Goal: Task Accomplishment & Management: Manage account settings

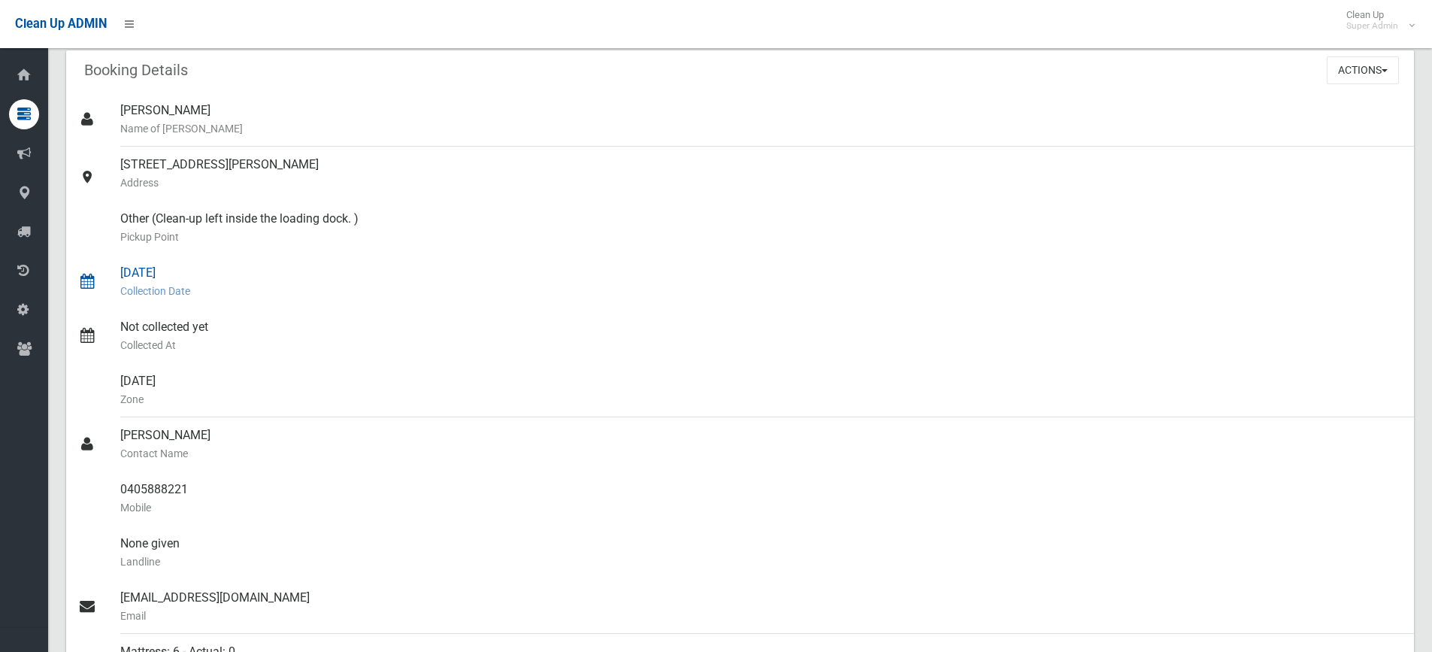
scroll to position [226, 0]
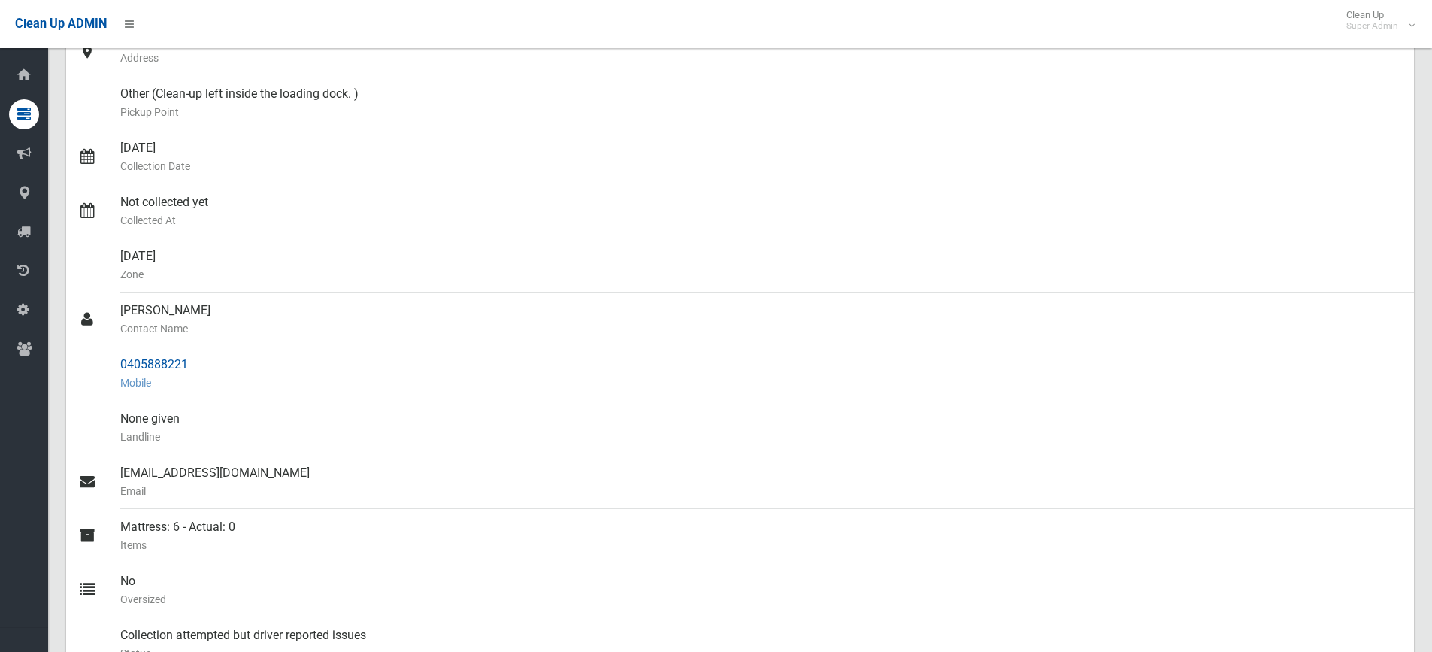
drag, startPoint x: 114, startPoint y: 365, endPoint x: 93, endPoint y: 365, distance: 21.1
click at [93, 365] on link "0405888221 Mobile" at bounding box center [740, 374] width 1348 height 54
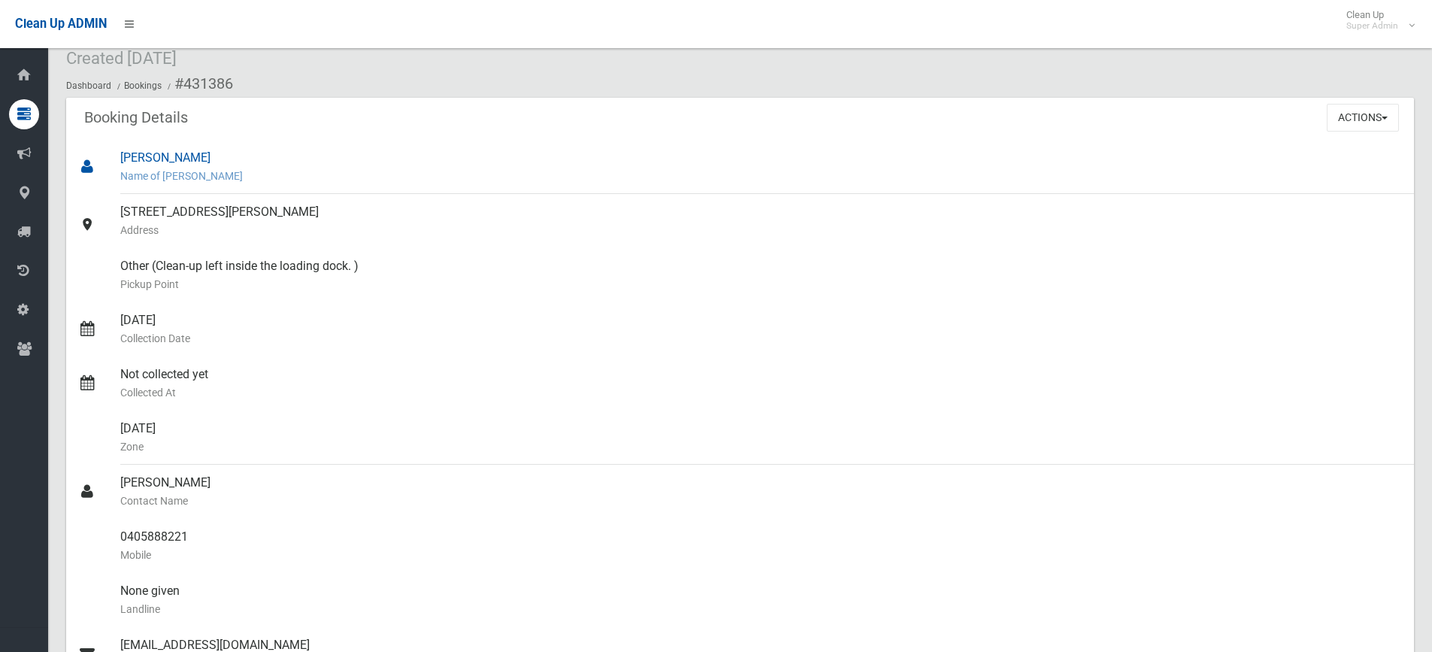
scroll to position [0, 0]
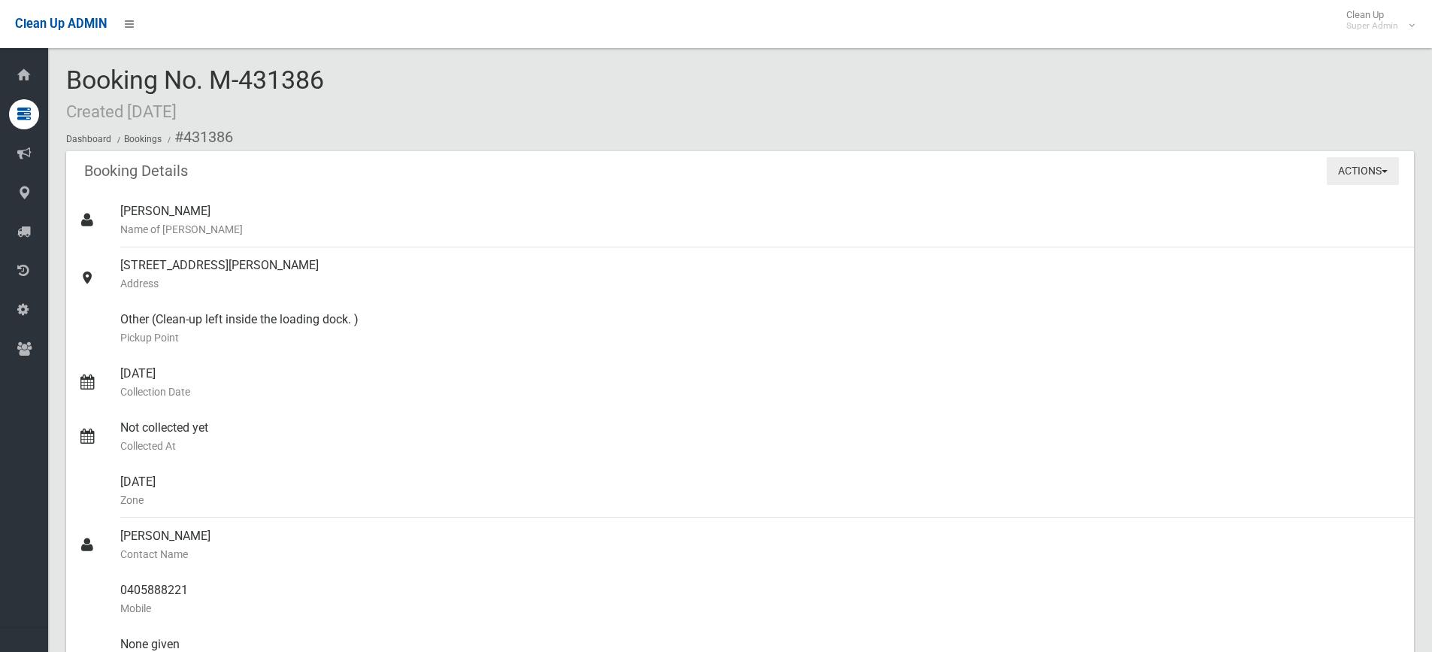
click at [1363, 173] on button "Actions" at bounding box center [1363, 171] width 72 height 28
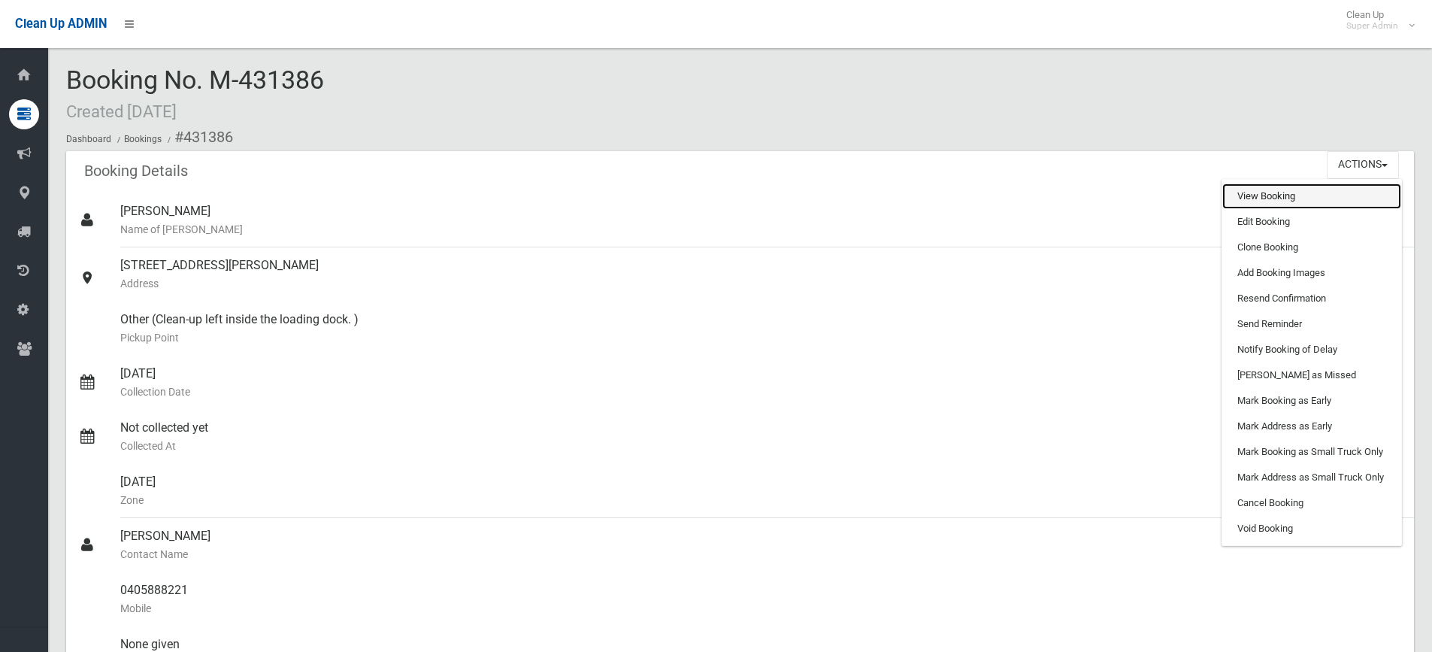
click at [1282, 203] on link "View Booking" at bounding box center [1312, 196] width 179 height 26
click at [1289, 220] on link "Edit Booking" at bounding box center [1312, 222] width 179 height 26
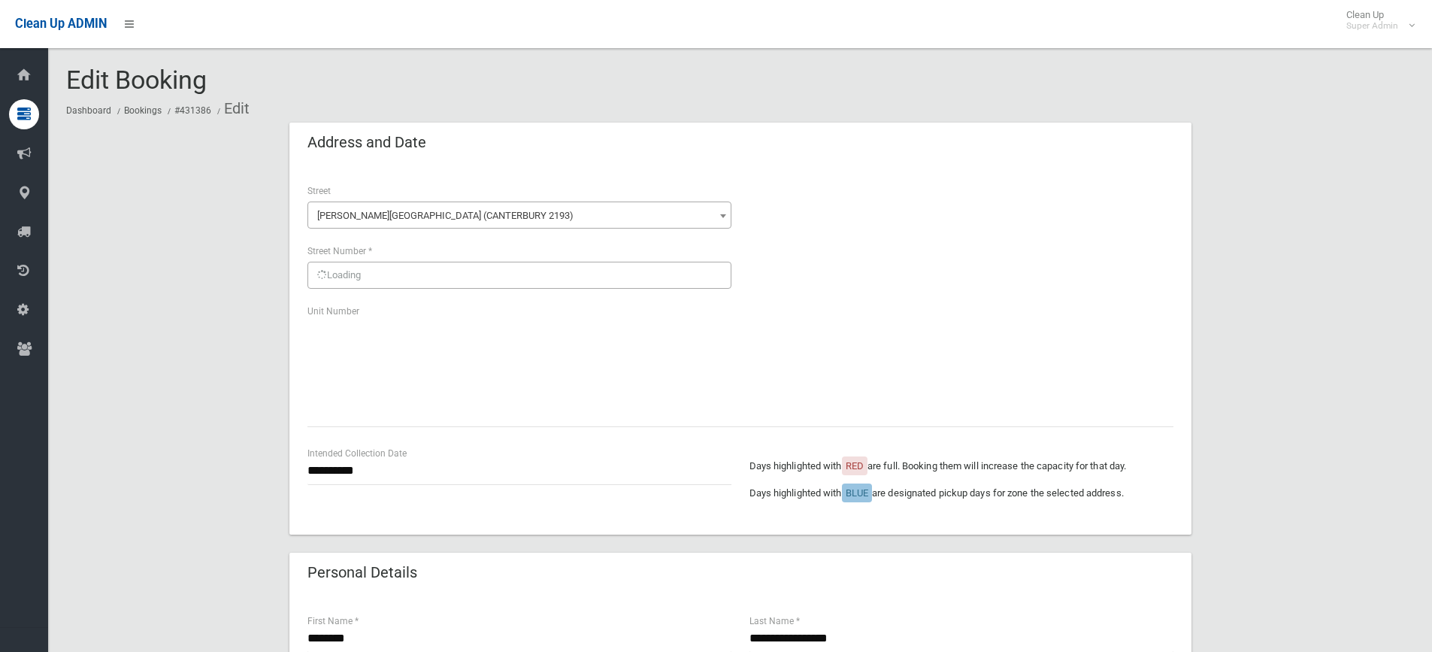
scroll to position [978, 0]
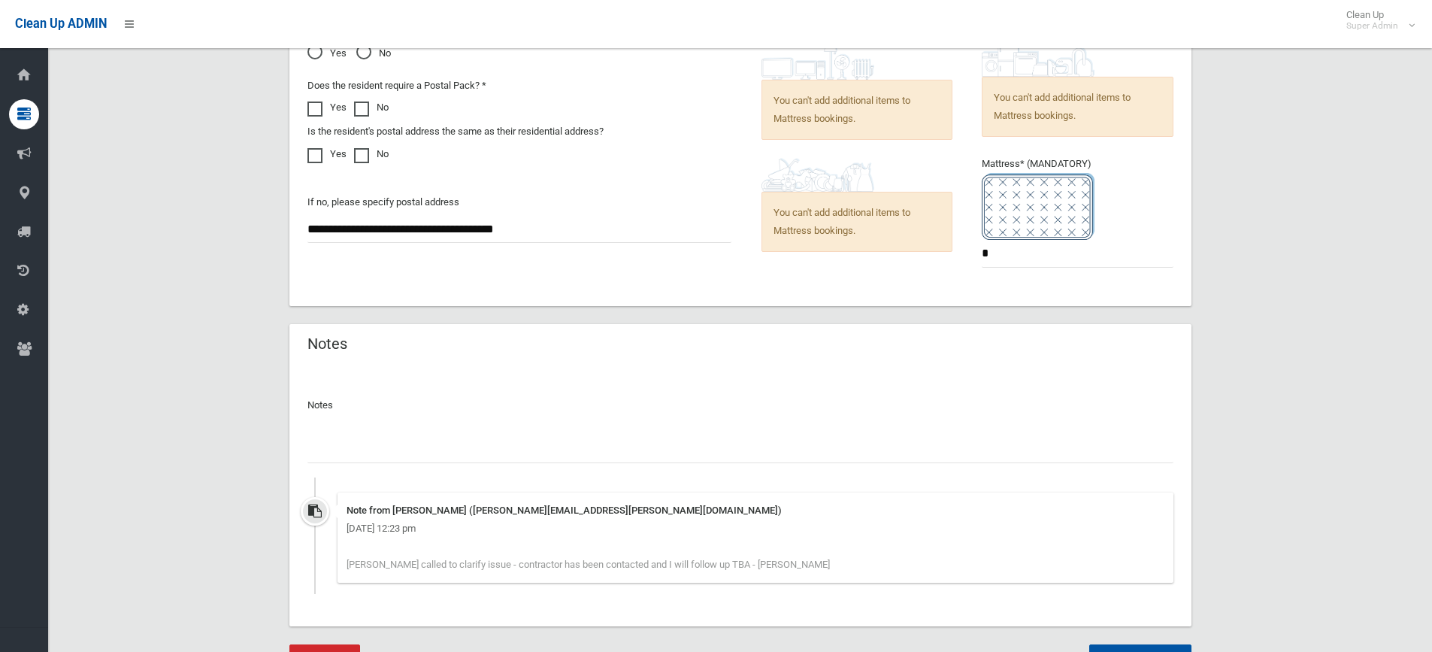
click at [365, 449] on input "text" at bounding box center [741, 449] width 866 height 28
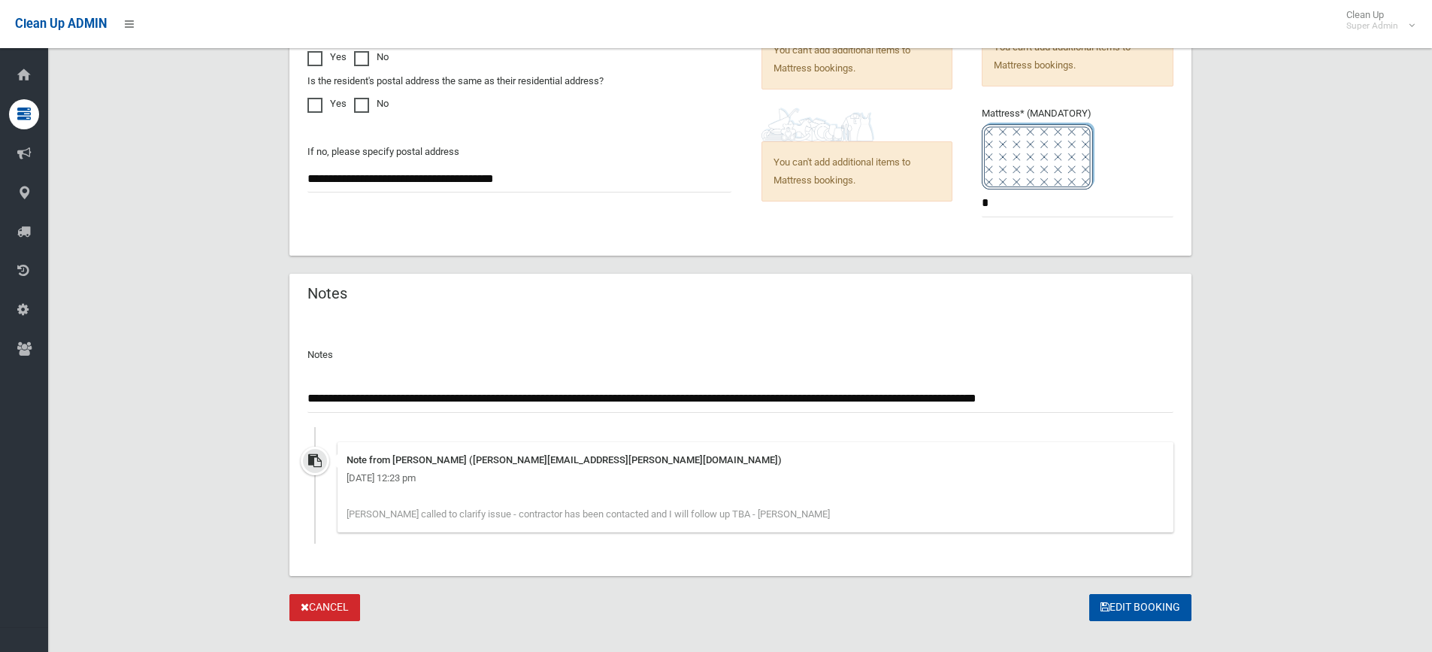
scroll to position [1051, 0]
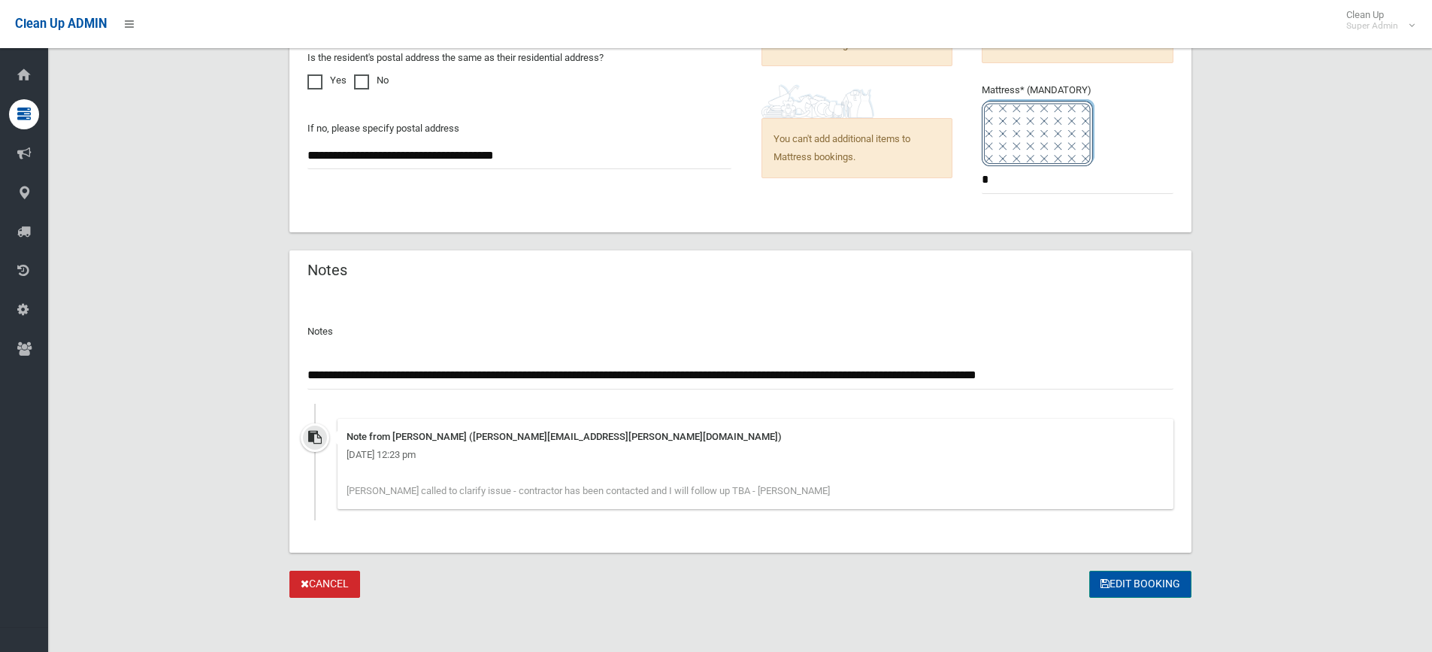
type input "**********"
click at [1147, 586] on button "Edit Booking" at bounding box center [1141, 585] width 102 height 28
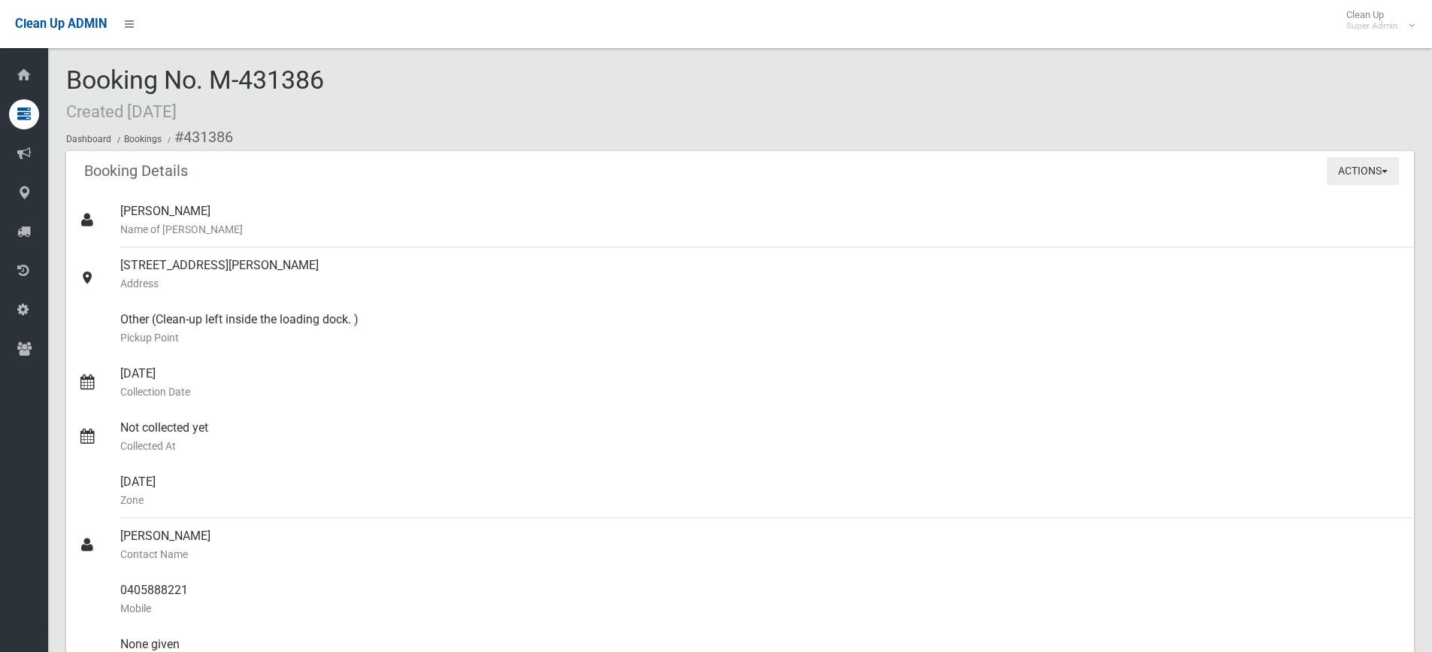
click at [1362, 168] on button "Actions" at bounding box center [1363, 171] width 72 height 28
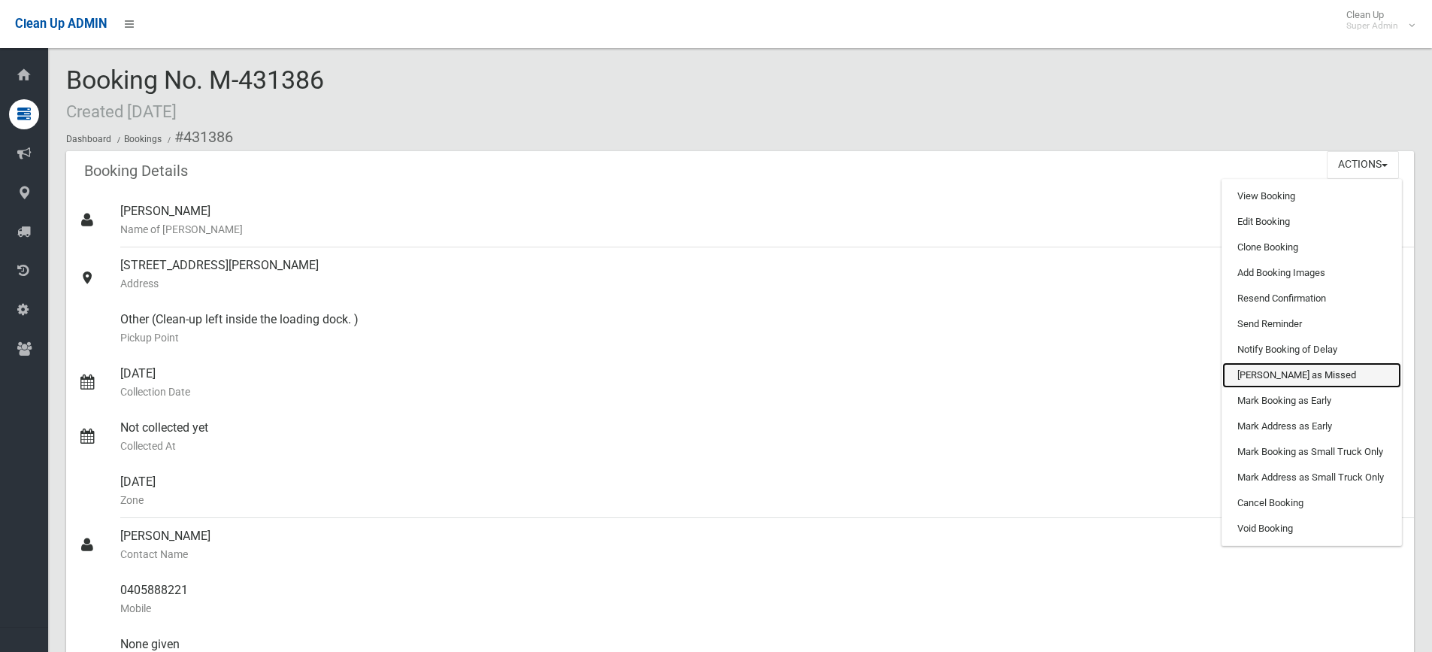
click at [1287, 371] on link "Mark as Missed" at bounding box center [1312, 375] width 179 height 26
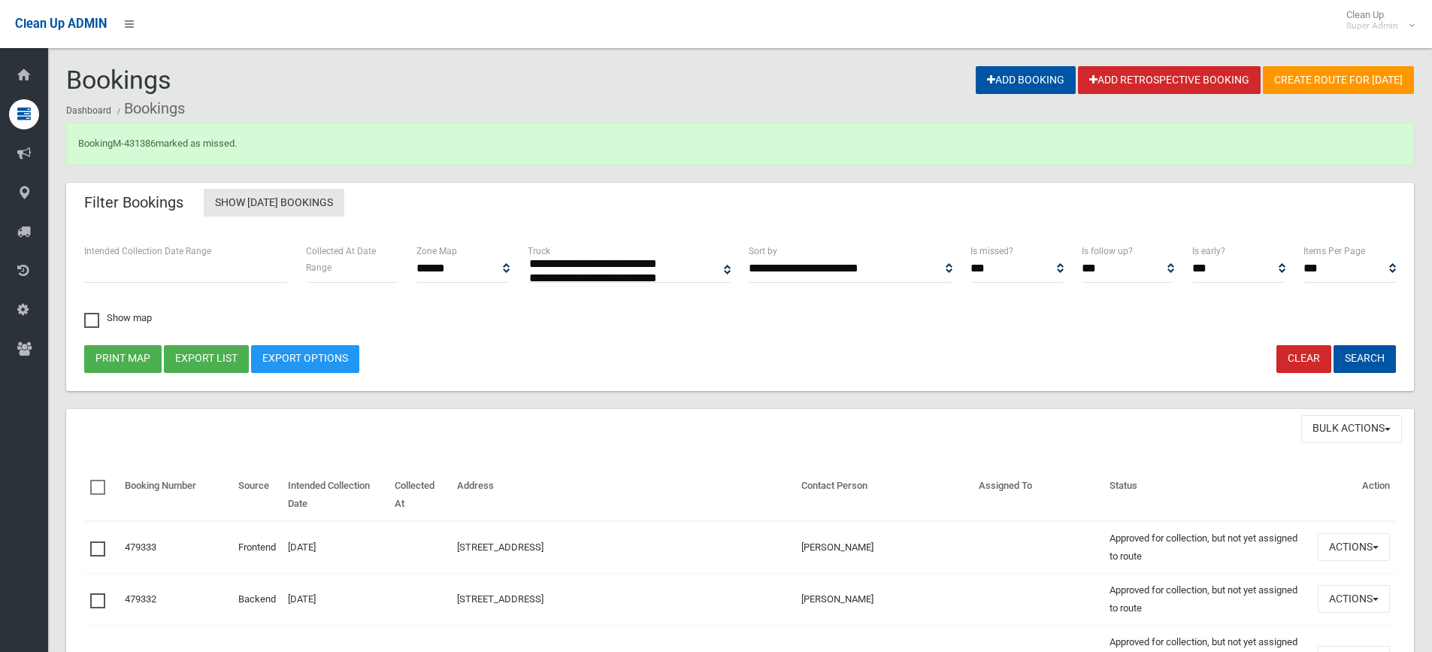
select select
